Goal: Task Accomplishment & Management: Use online tool/utility

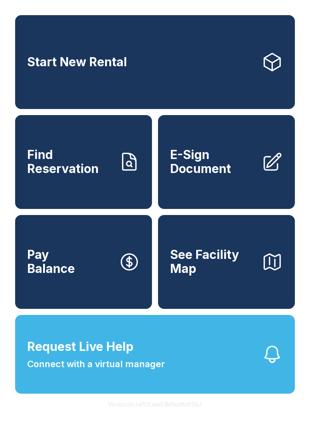
scroll to position [9, 0]
click at [204, 168] on span "E-Sign Document" at bounding box center [213, 162] width 86 height 28
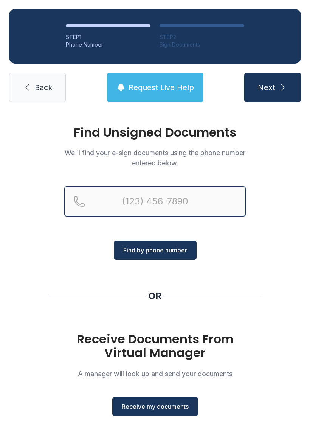
click at [141, 197] on input "Reservation phone number" at bounding box center [155, 201] width 182 height 30
type input "[PHONE_NUMBER]"
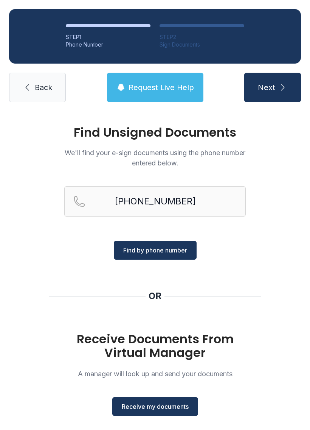
click at [182, 247] on span "Find by phone number" at bounding box center [155, 250] width 64 height 9
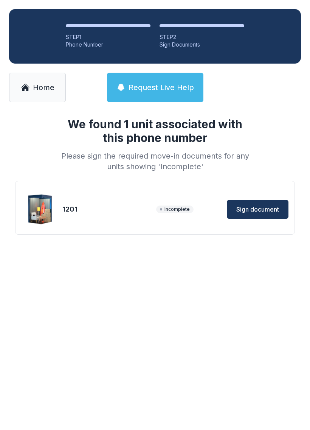
click at [262, 207] on span "Sign document" at bounding box center [258, 209] width 43 height 9
click at [260, 206] on span "Sign document" at bounding box center [258, 209] width 43 height 9
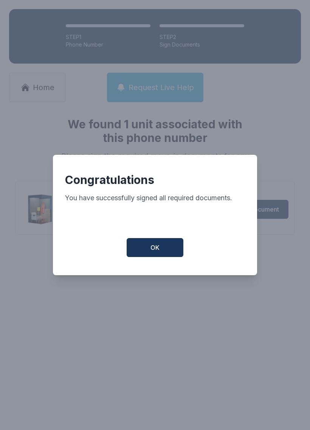
click at [159, 252] on span "OK" at bounding box center [155, 247] width 9 height 9
